Goal: Task Accomplishment & Management: Use online tool/utility

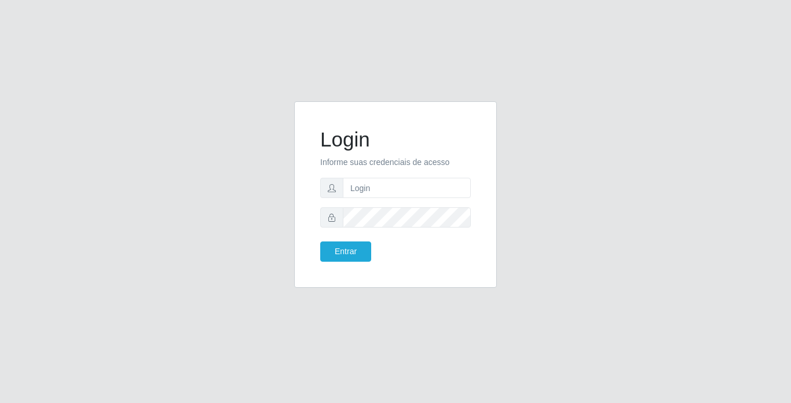
type input "[PERSON_NAME]"
click at [320, 241] on button "Entrar" at bounding box center [345, 251] width 51 height 20
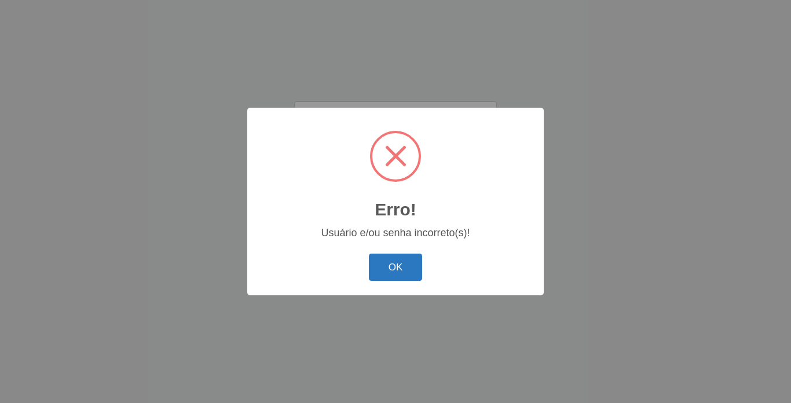
click at [406, 266] on button "OK" at bounding box center [396, 267] width 54 height 27
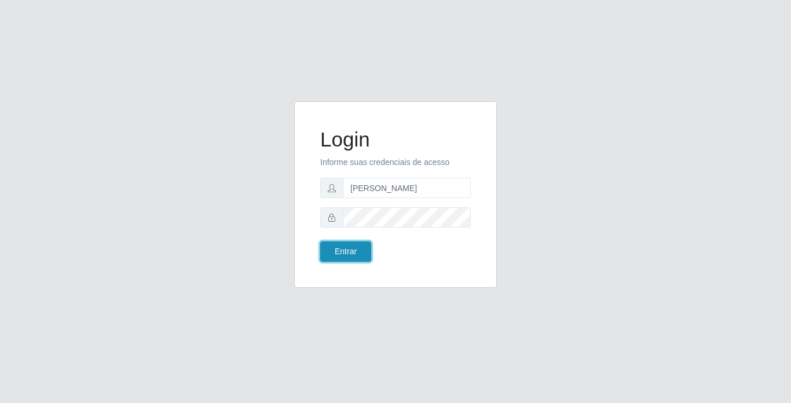
click at [360, 256] on button "Entrar" at bounding box center [345, 251] width 51 height 20
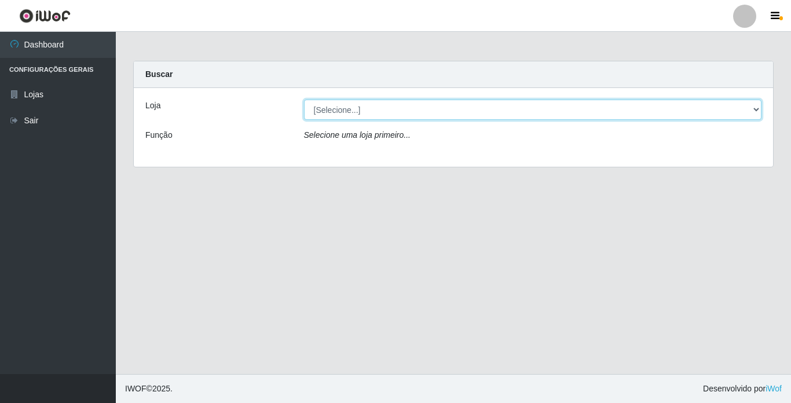
click at [563, 112] on select "[Selecione...] Bemais Supermercados - [GEOGRAPHIC_DATA]" at bounding box center [533, 110] width 458 height 20
select select "250"
click at [304, 100] on select "[Selecione...] Bemais Supermercados - [GEOGRAPHIC_DATA]" at bounding box center [533, 110] width 458 height 20
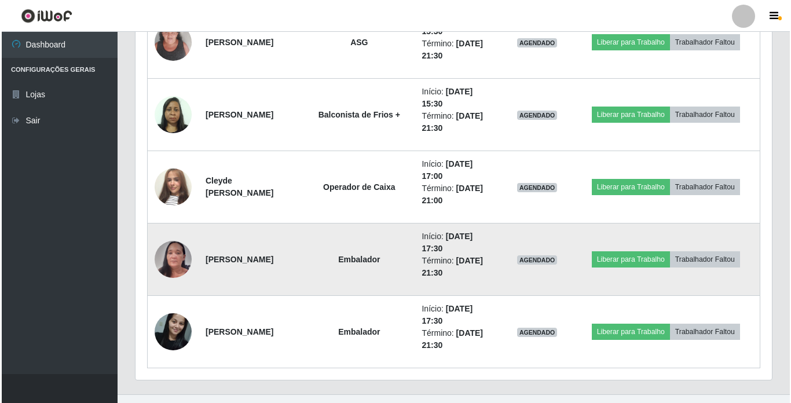
scroll to position [666, 0]
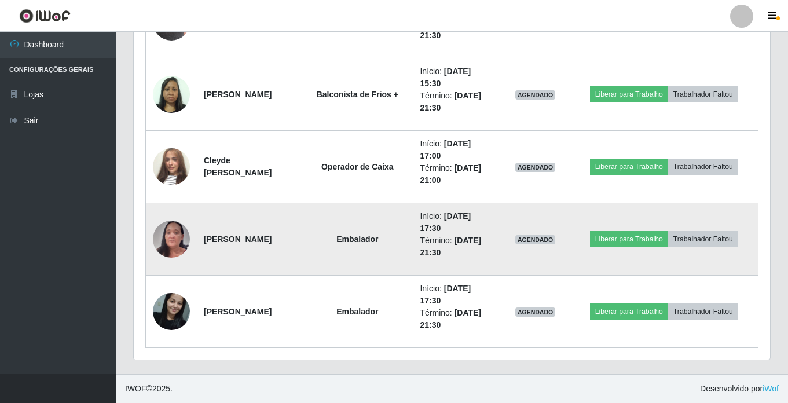
click at [170, 231] on img at bounding box center [171, 239] width 37 height 80
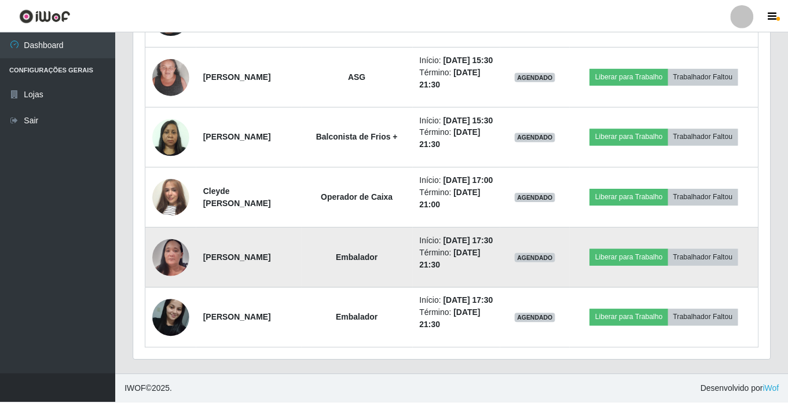
scroll to position [240, 630]
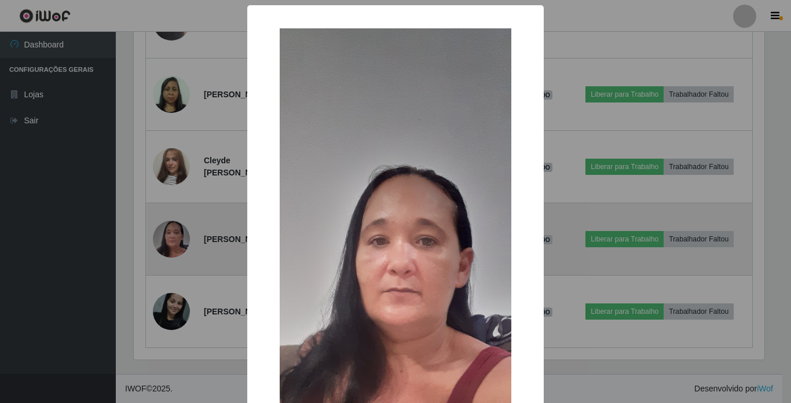
click at [170, 231] on div "× OK Cancel" at bounding box center [395, 201] width 791 height 403
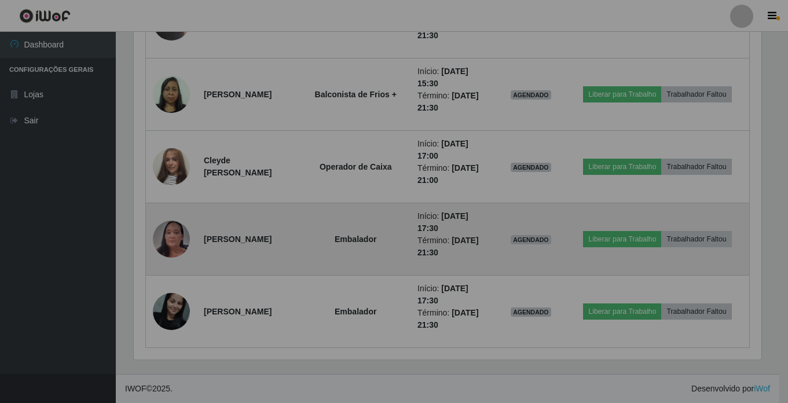
scroll to position [240, 636]
